Goal: Task Accomplishment & Management: Use online tool/utility

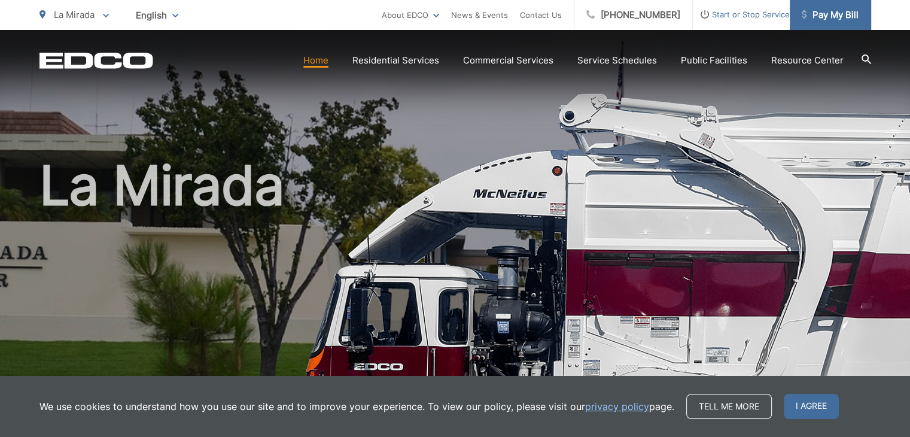
click at [823, 17] on span "Pay My Bill" at bounding box center [830, 15] width 57 height 14
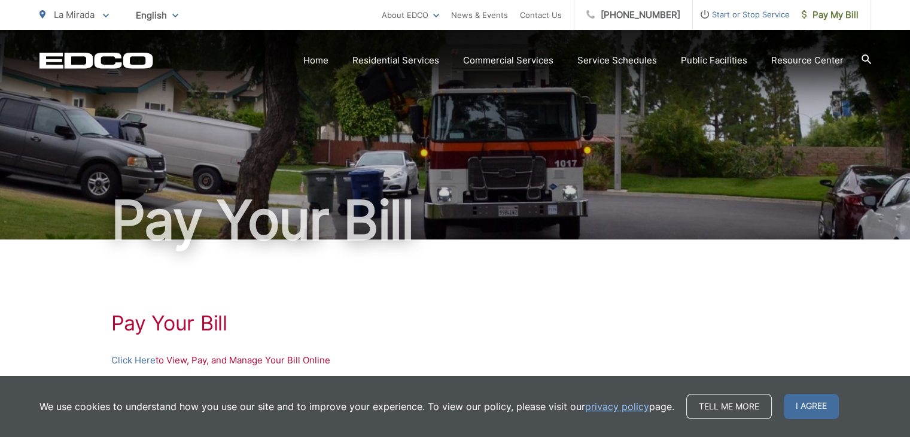
click at [232, 363] on p "Click Here to View, Pay, and Manage Your Bill Online" at bounding box center [455, 360] width 688 height 14
click at [141, 363] on link "Click Here" at bounding box center [133, 360] width 44 height 14
